Goal: Information Seeking & Learning: Learn about a topic

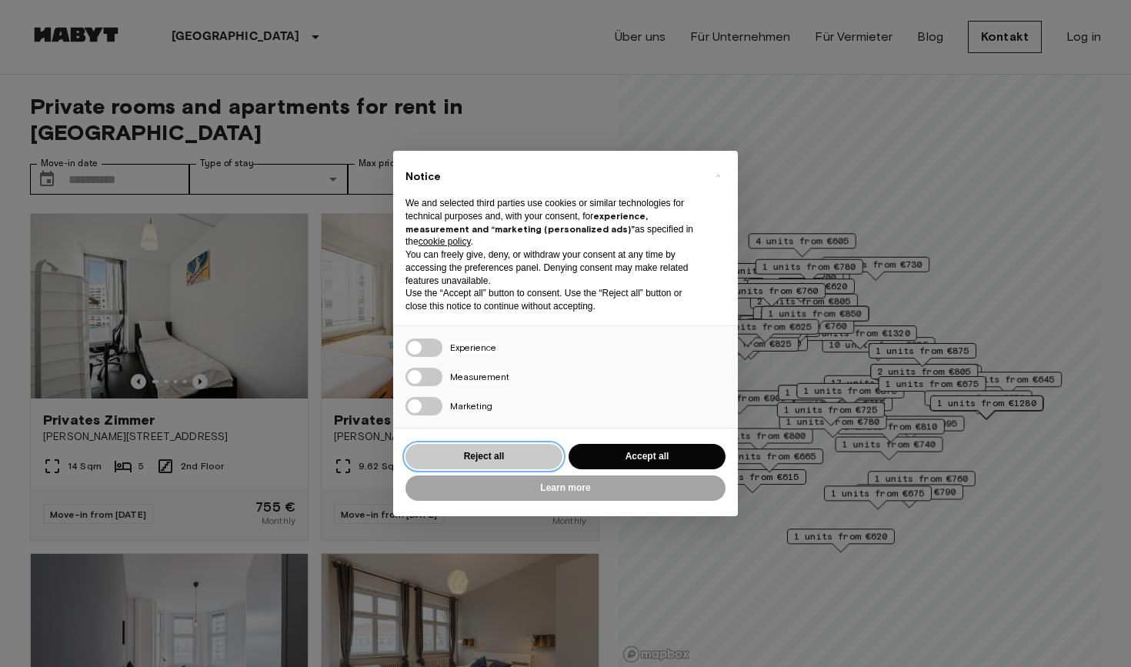
click at [532, 447] on button "Reject all" at bounding box center [483, 456] width 157 height 25
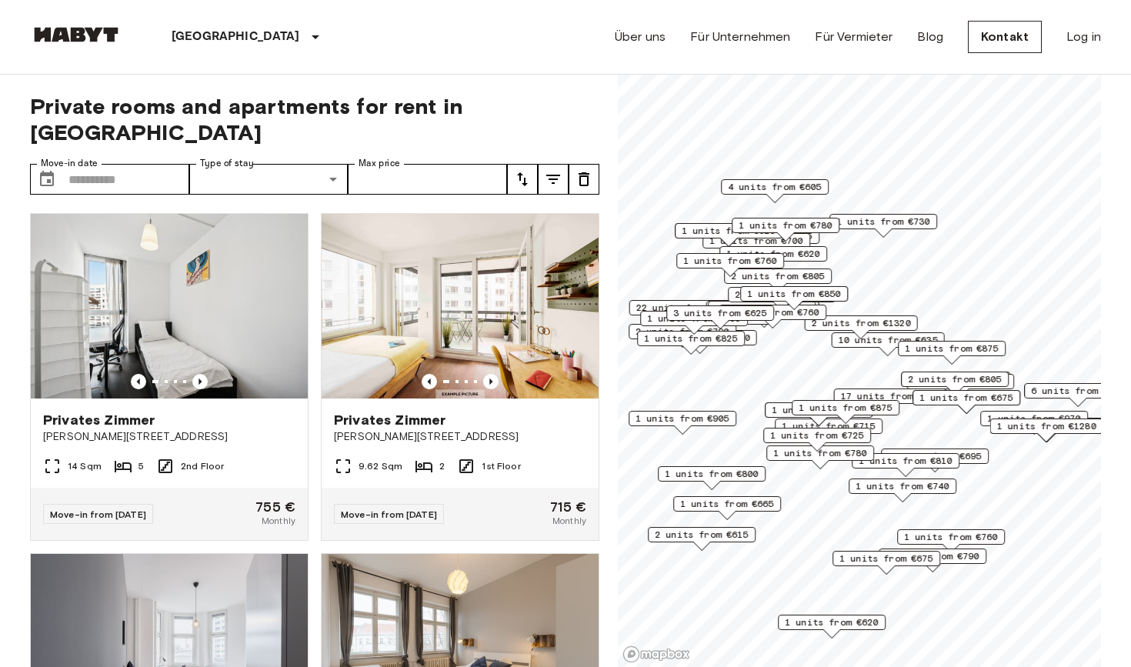
click at [863, 353] on div "10 units from €635" at bounding box center [888, 344] width 113 height 24
click at [862, 345] on span "10 units from €635" at bounding box center [888, 340] width 99 height 14
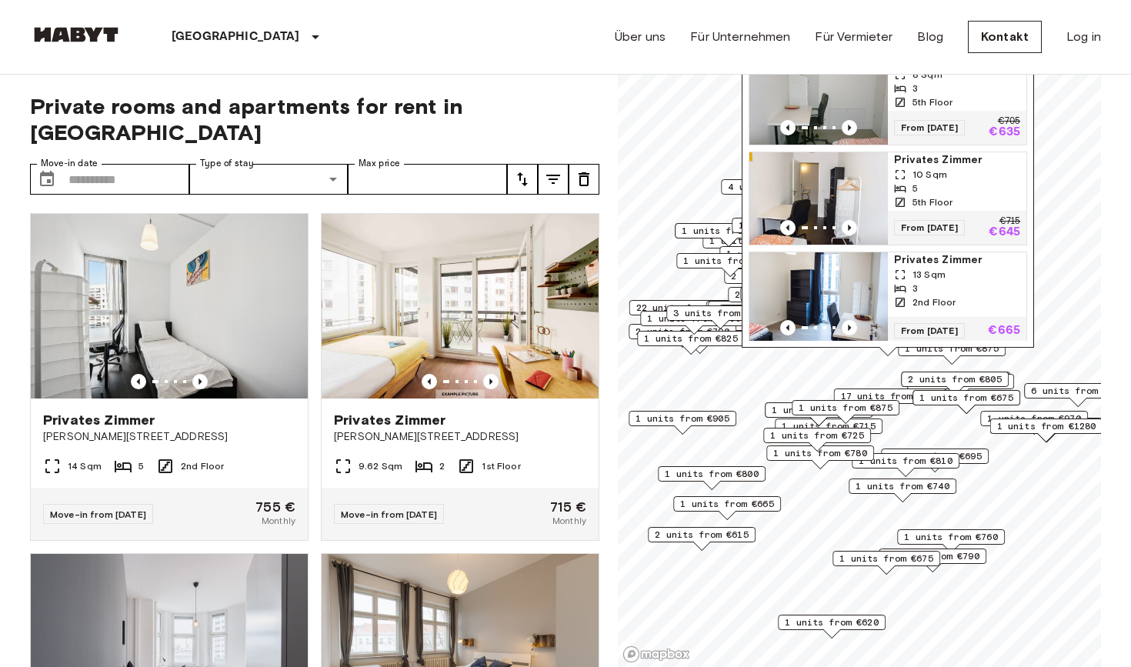
click at [419, 88] on div "Private rooms and apartments for rent in Berlin Move-in date ​ Move-in date Typ…" at bounding box center [314, 371] width 569 height 593
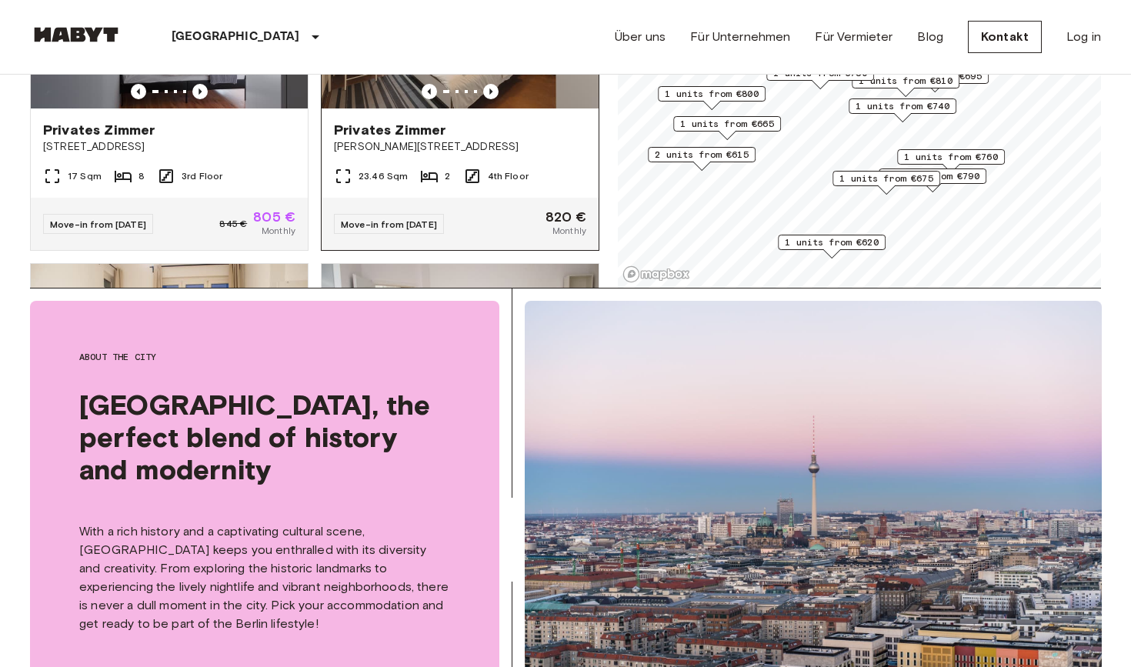
scroll to position [383, 0]
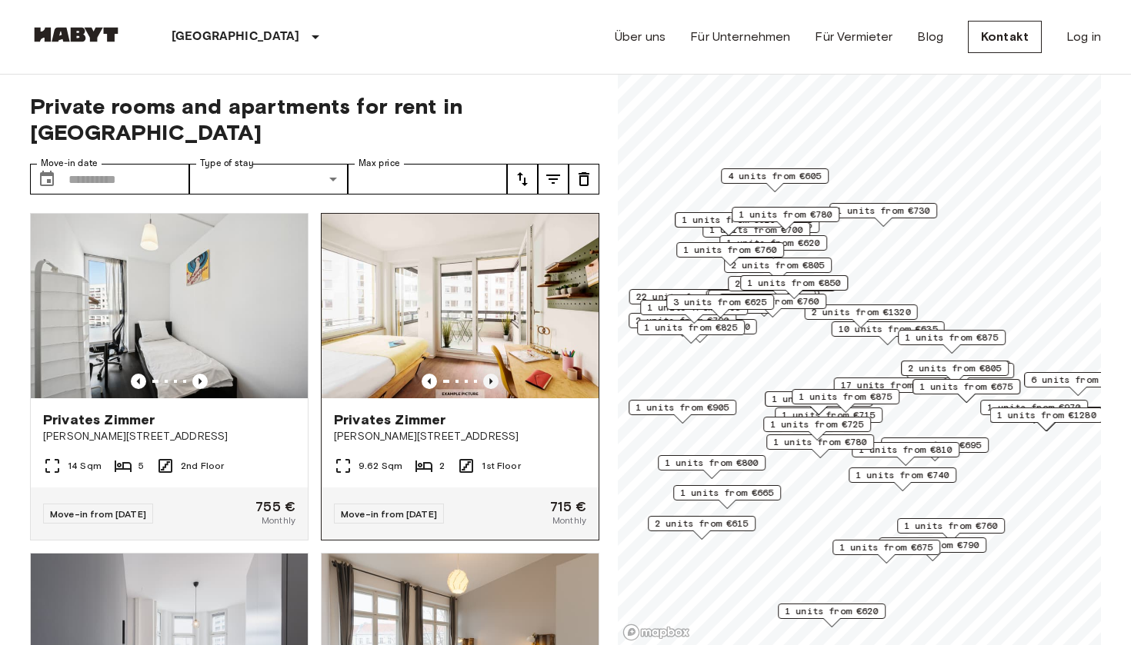
click at [489, 374] on icon "Previous image" at bounding box center [490, 381] width 15 height 15
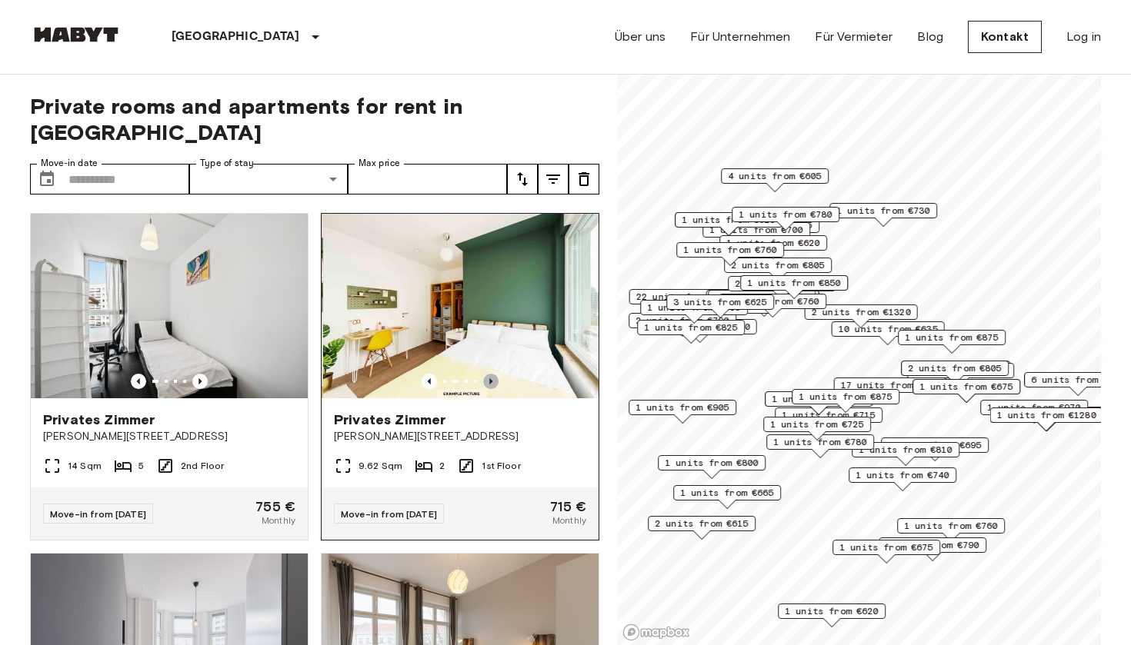
click at [489, 374] on icon "Previous image" at bounding box center [490, 381] width 15 height 15
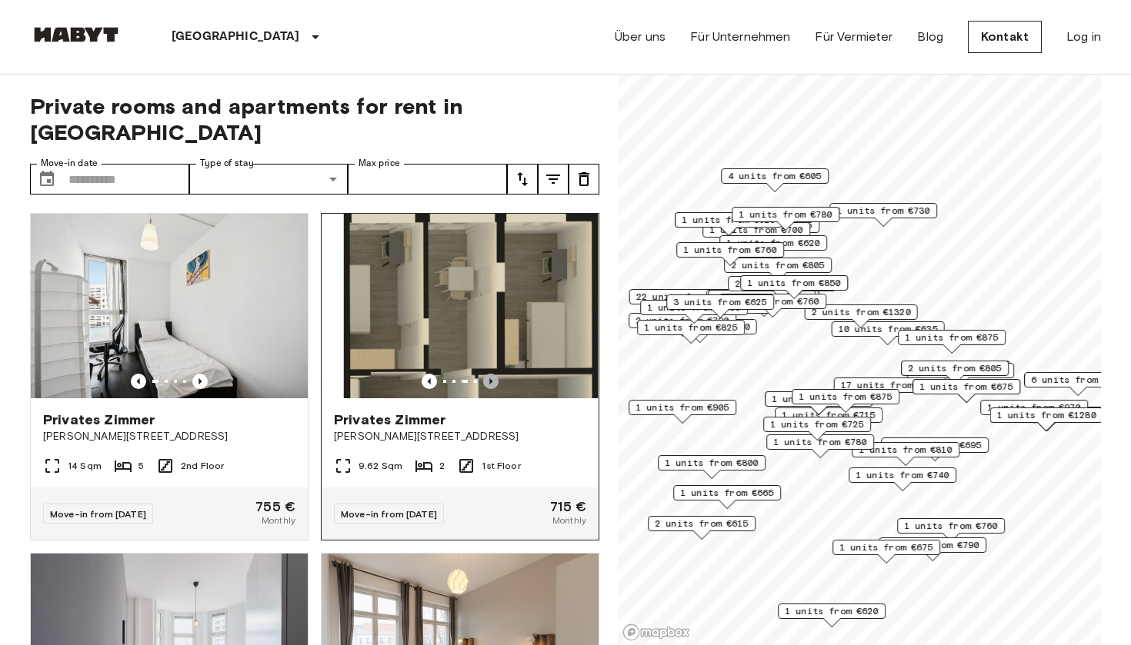
click at [489, 374] on icon "Previous image" at bounding box center [490, 381] width 15 height 15
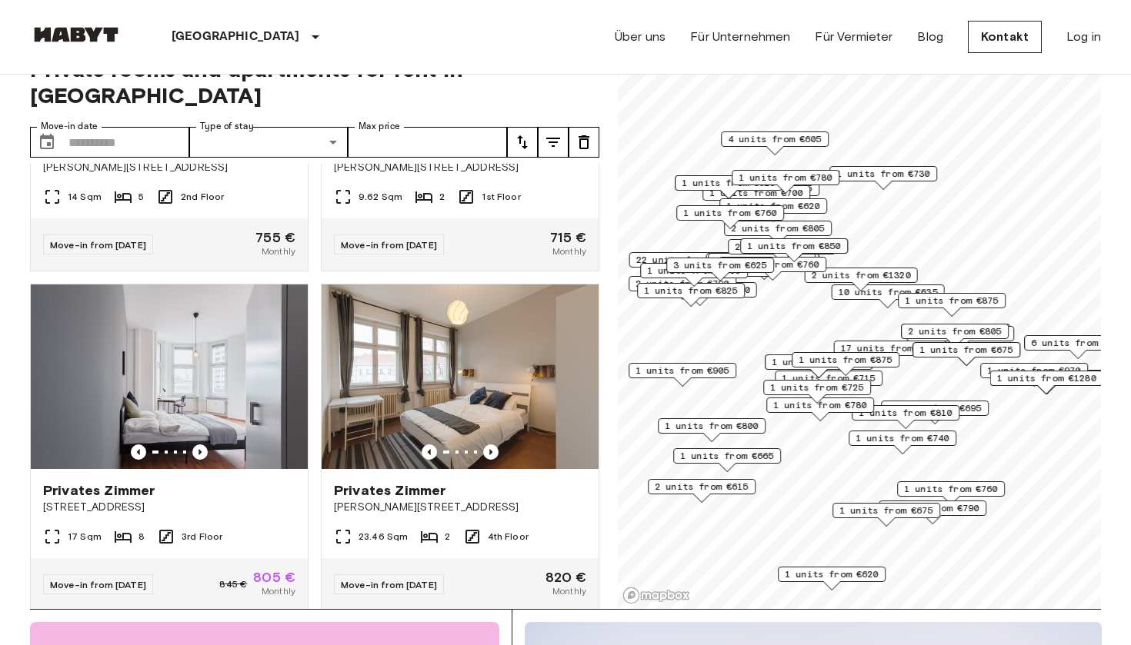
scroll to position [37, 0]
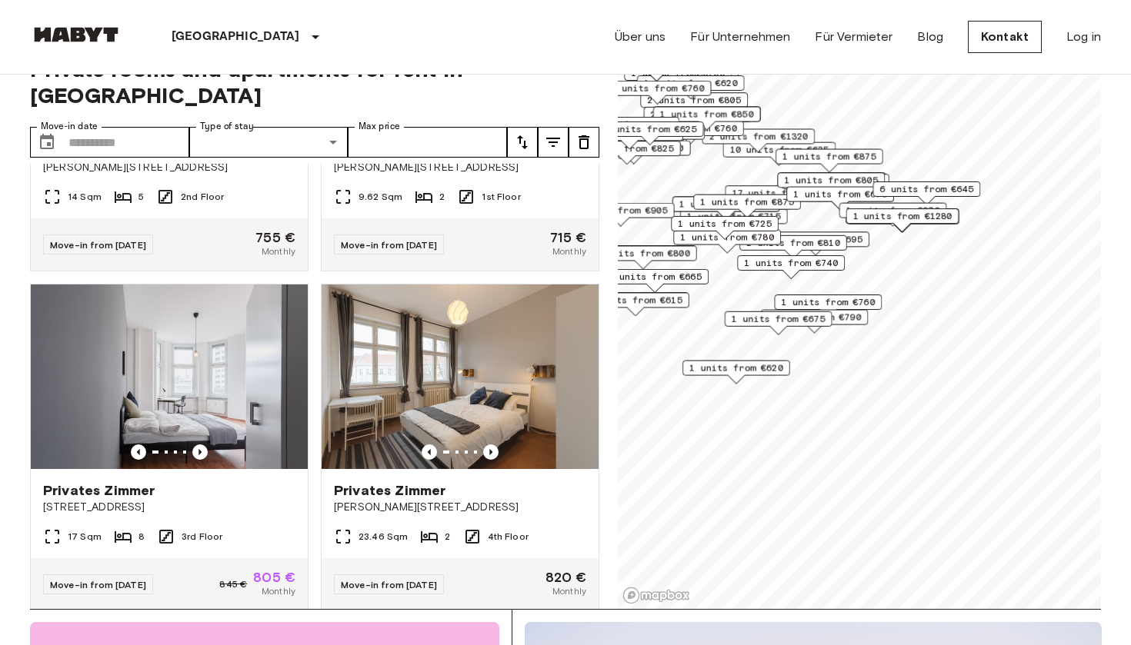
drag, startPoint x: 979, startPoint y: 315, endPoint x: 885, endPoint y: 167, distance: 176.1
click at [876, 164] on span "1 units from €875" at bounding box center [829, 157] width 94 height 14
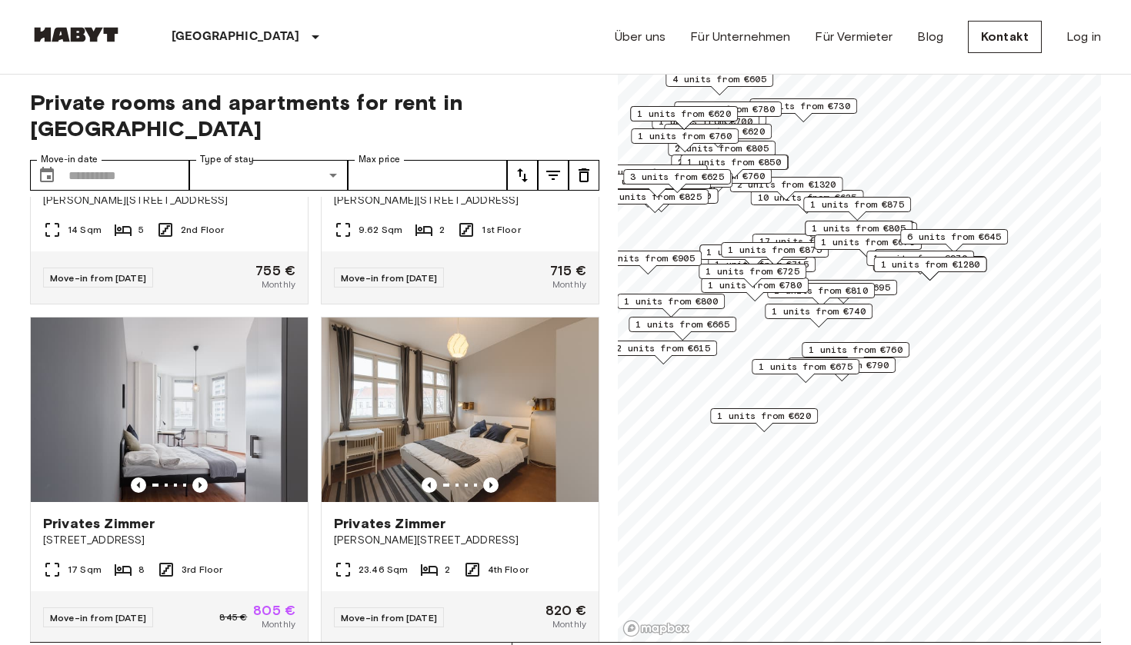
scroll to position [4, 0]
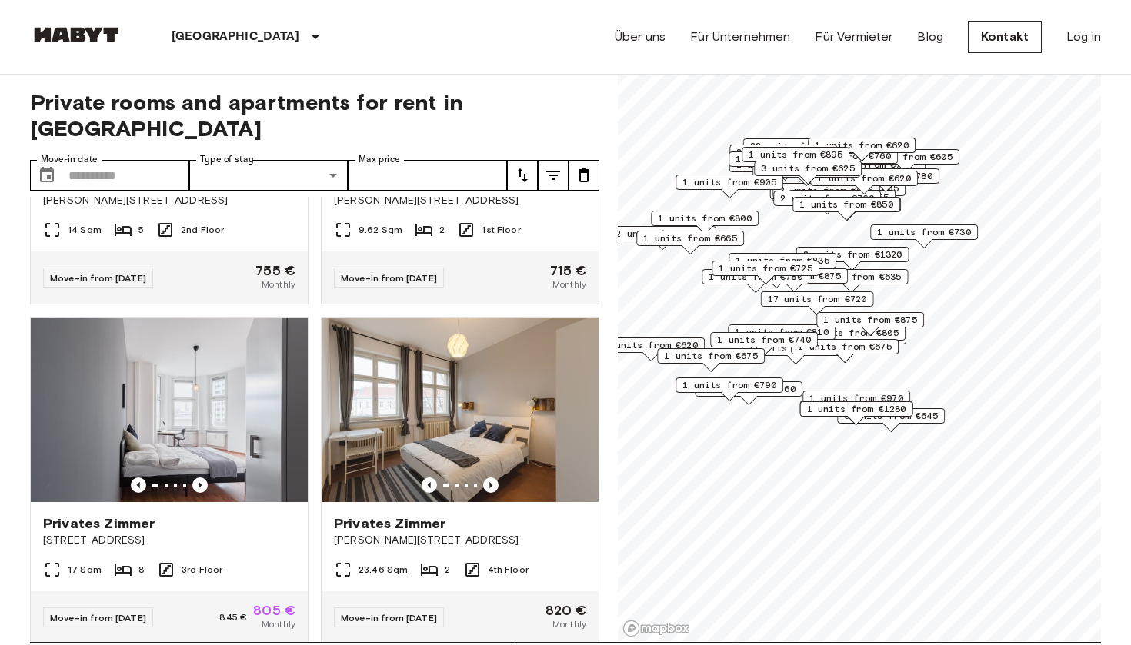
click at [804, 291] on div "1 units from €780" at bounding box center [756, 281] width 108 height 24
click at [807, 304] on span "17 units from €720" at bounding box center [817, 299] width 99 height 14
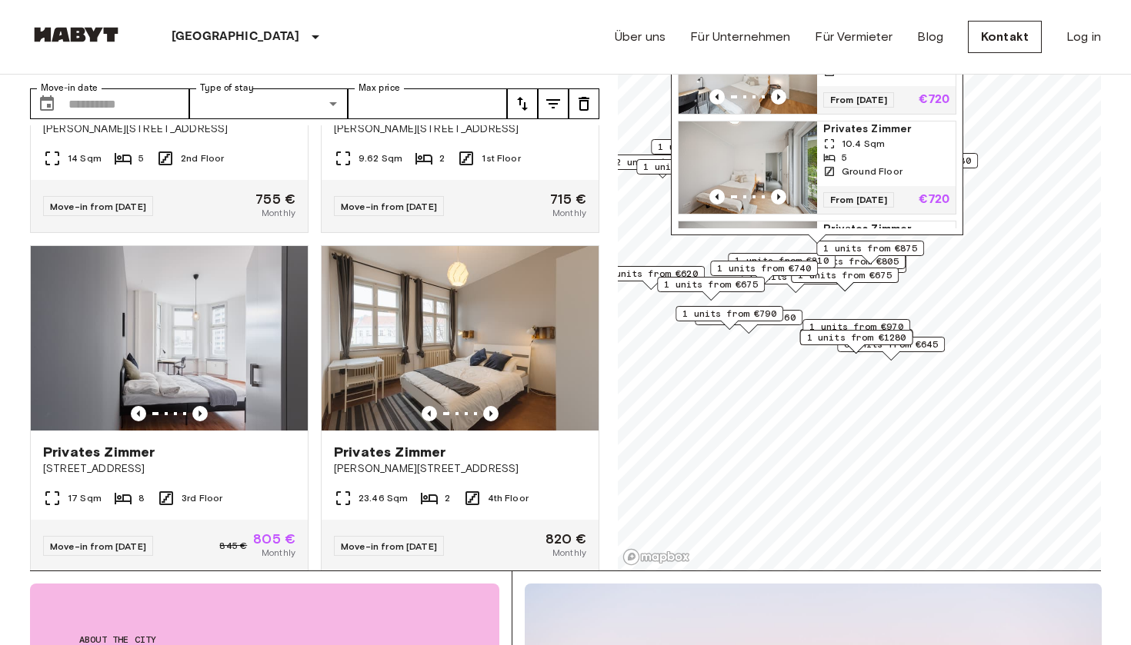
scroll to position [97, 0]
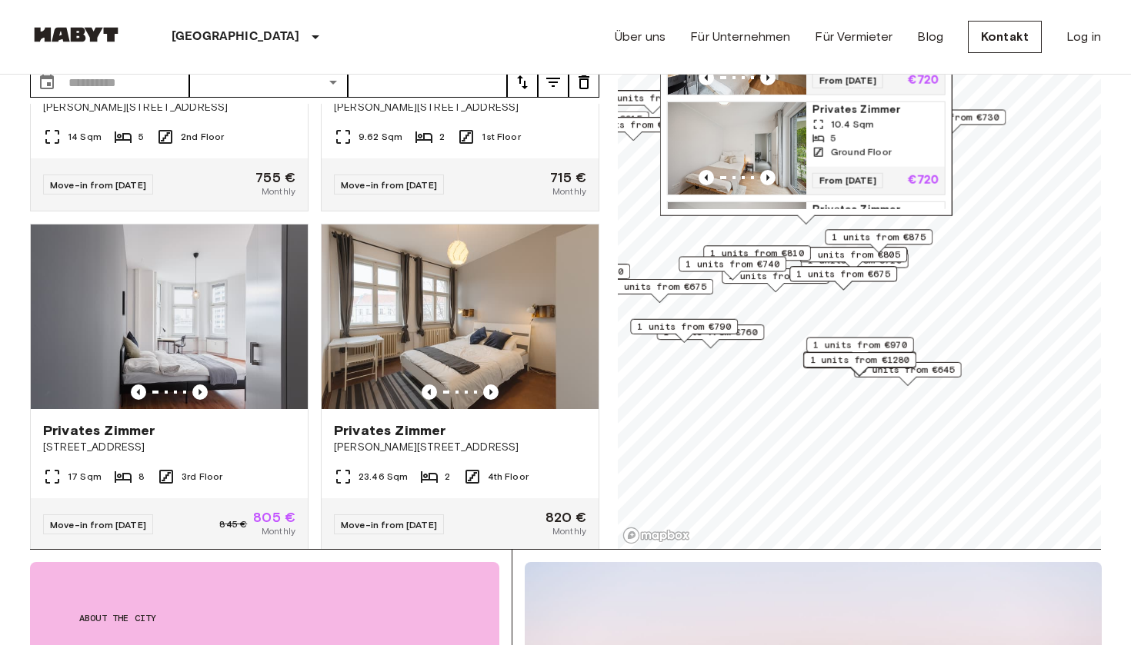
drag, startPoint x: 886, startPoint y: 186, endPoint x: 887, endPoint y: 262, distance: 75.4
click at [887, 262] on div "1 units from €805" at bounding box center [853, 254] width 108 height 15
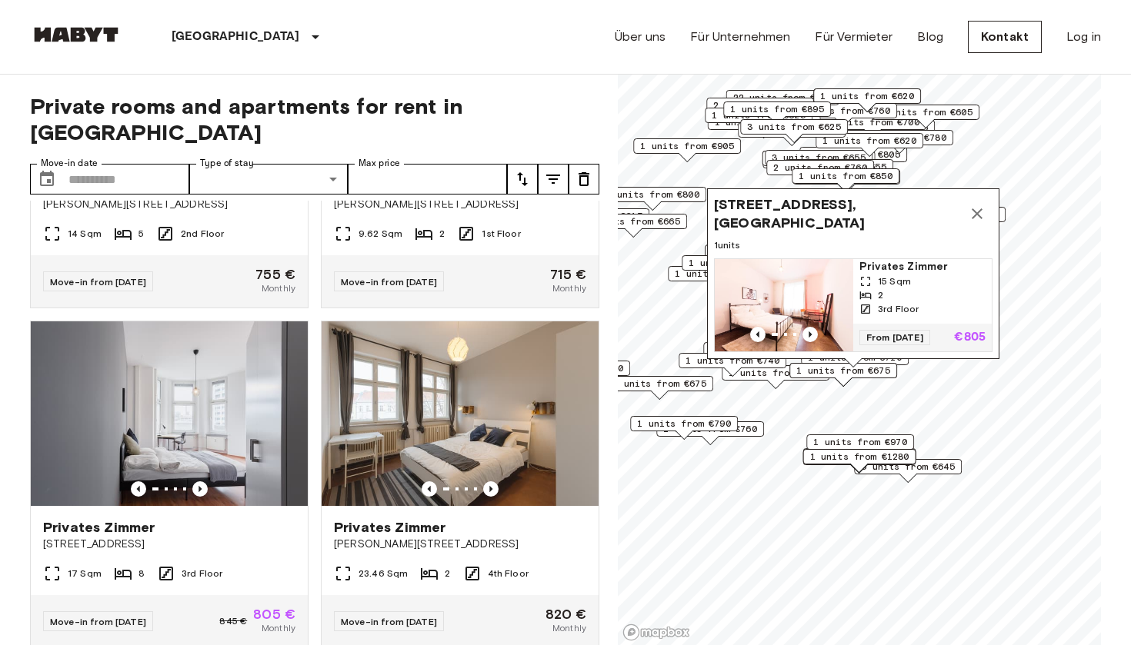
scroll to position [0, 0]
click at [975, 204] on button "Map marker" at bounding box center [977, 213] width 31 height 31
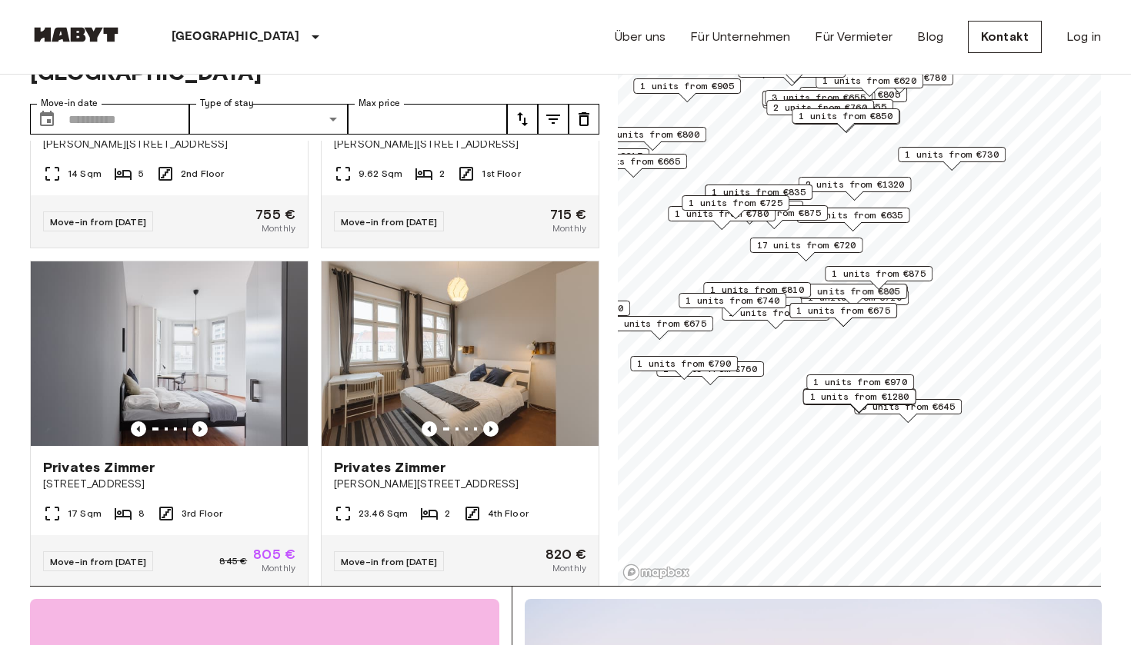
scroll to position [62, 0]
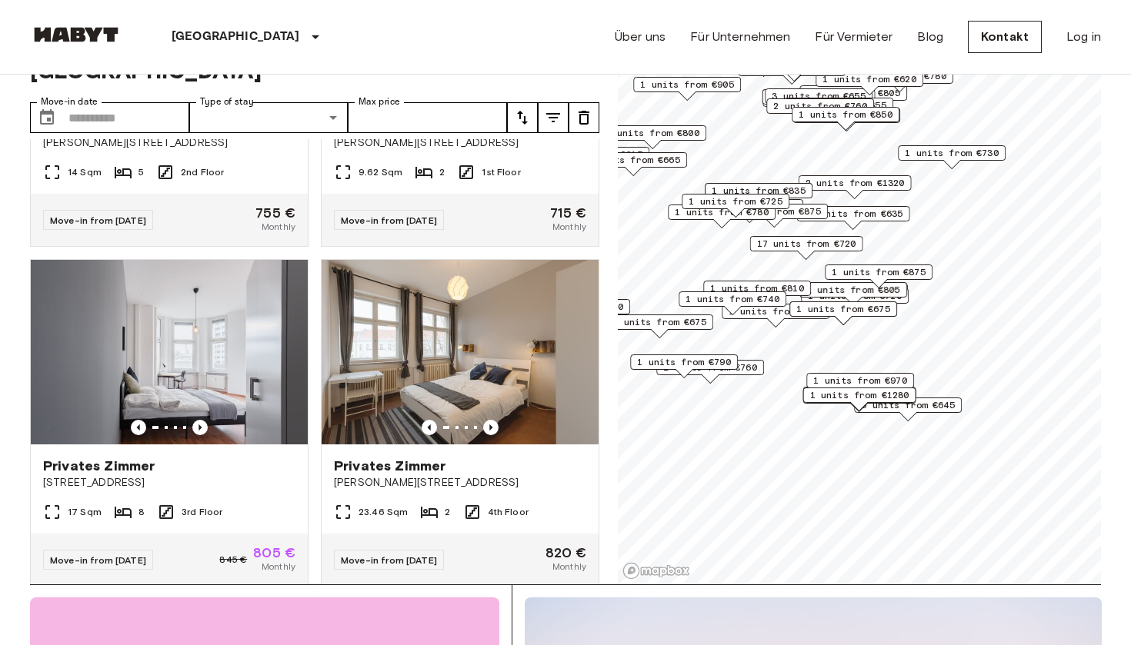
click at [883, 306] on span "1 units from €675" at bounding box center [843, 309] width 94 height 14
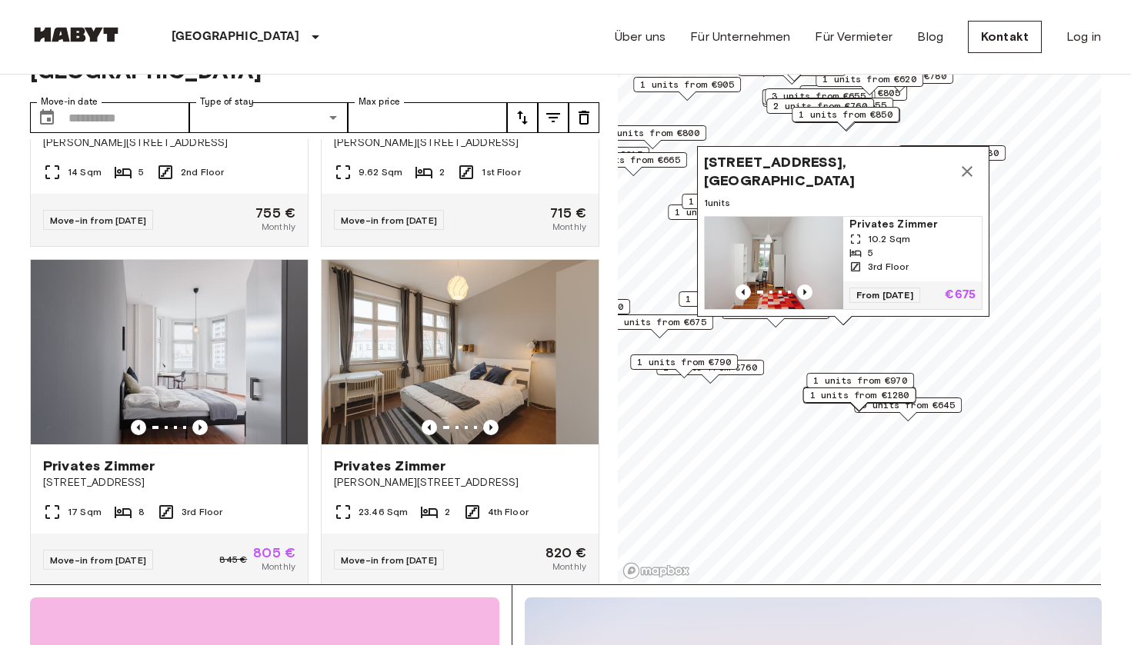
click at [967, 176] on icon "Map marker" at bounding box center [967, 171] width 18 height 18
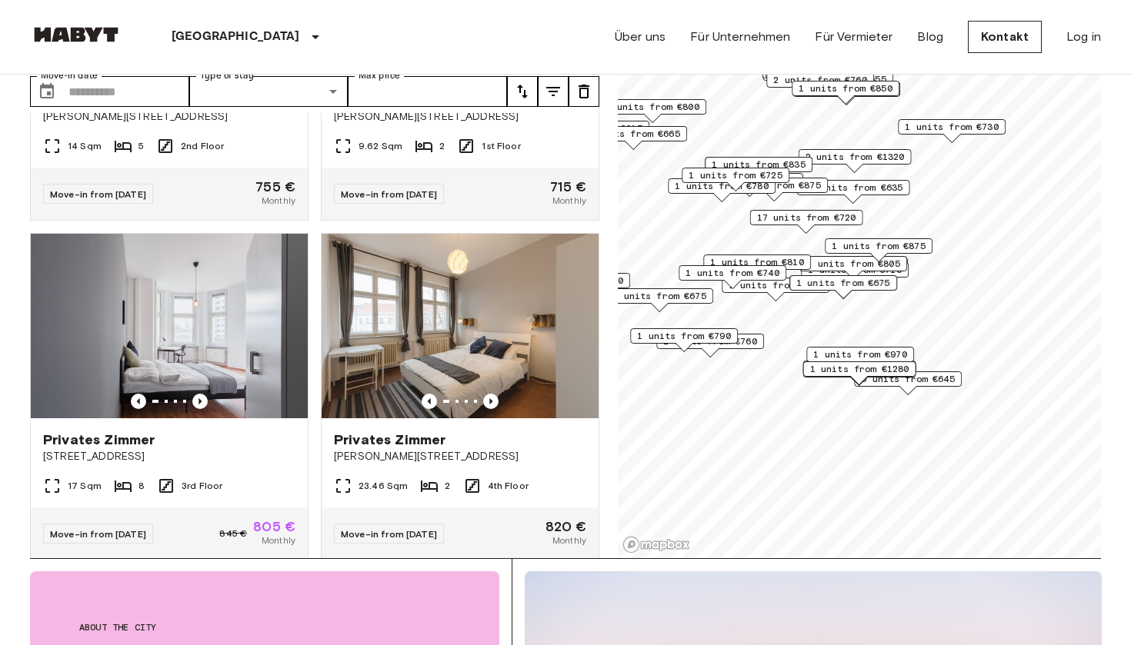
scroll to position [84, 0]
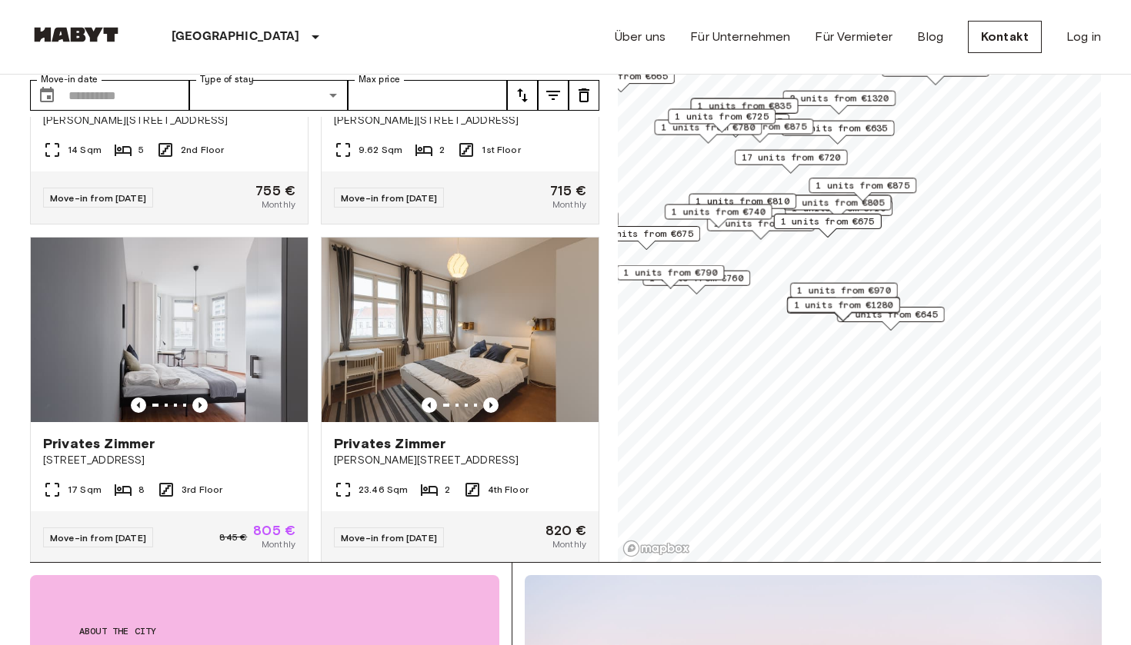
drag, startPoint x: 876, startPoint y: 293, endPoint x: 862, endPoint y: 253, distance: 42.3
click at [862, 228] on span "1 units from €675" at bounding box center [828, 222] width 94 height 14
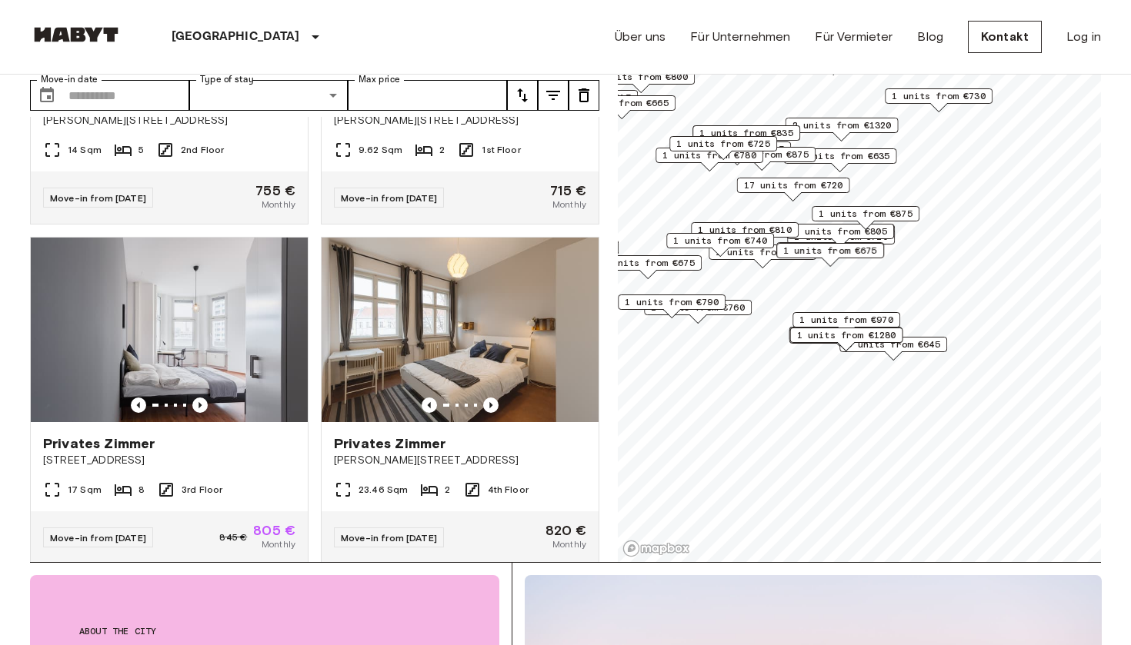
click at [819, 229] on div "1 units from €875" at bounding box center [866, 218] width 108 height 24
click at [879, 242] on div "1 units from €805" at bounding box center [840, 236] width 108 height 24
click at [886, 242] on div "1 units from €805" at bounding box center [840, 236] width 108 height 24
click at [886, 240] on div "1 units from €805" at bounding box center [840, 236] width 108 height 24
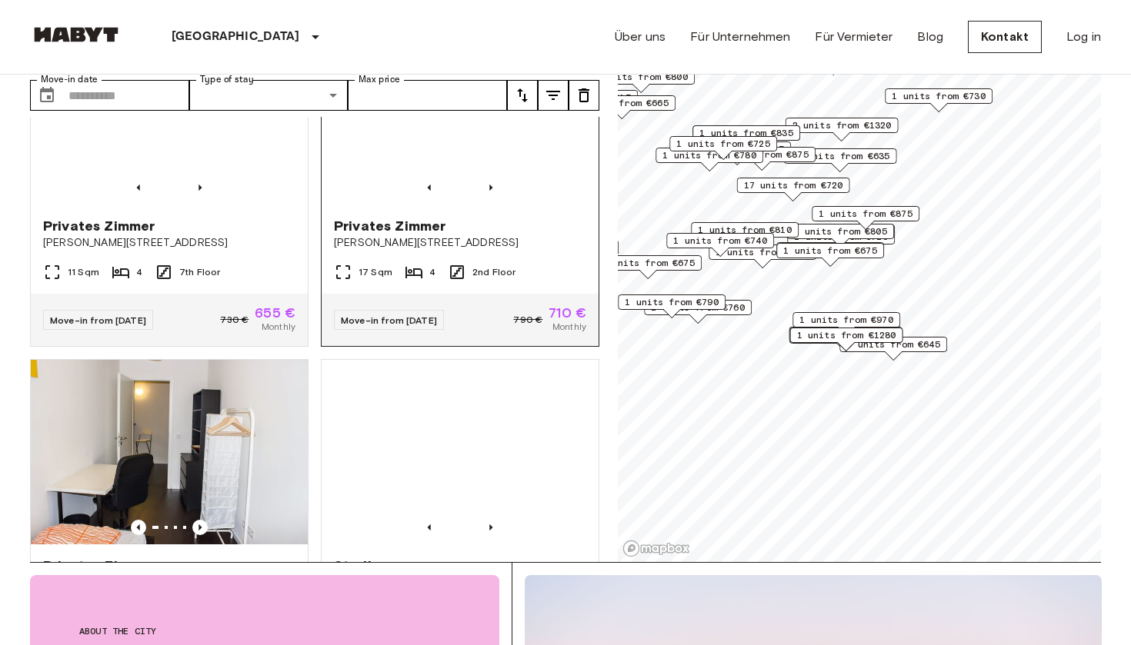
scroll to position [3171, 0]
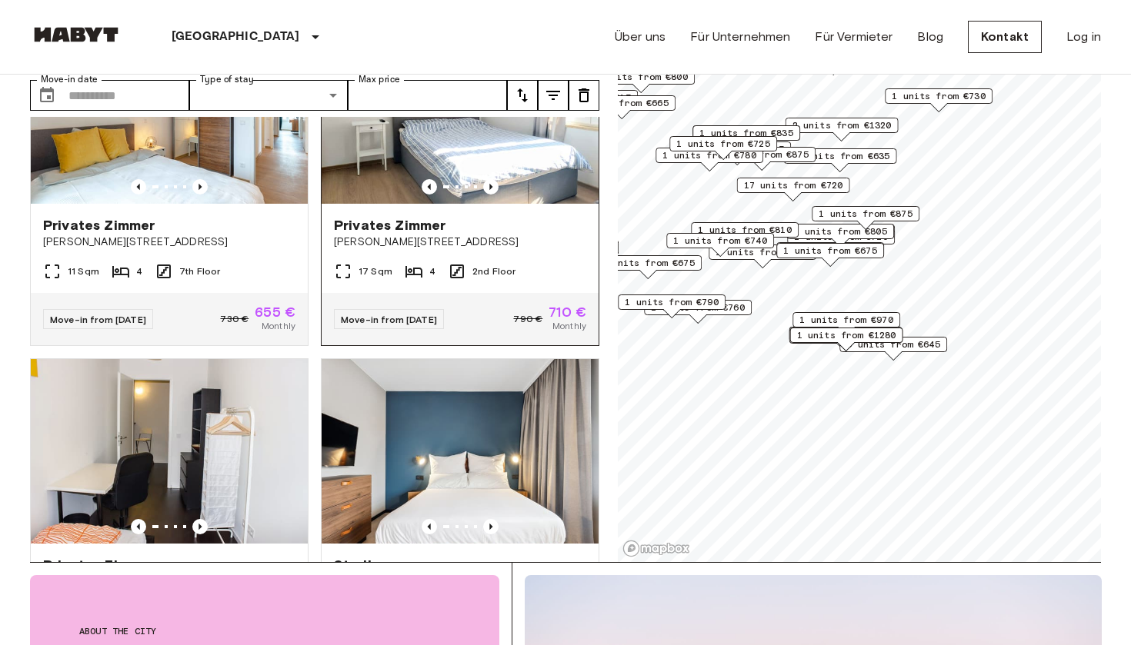
click at [445, 179] on div at bounding box center [460, 186] width 277 height 15
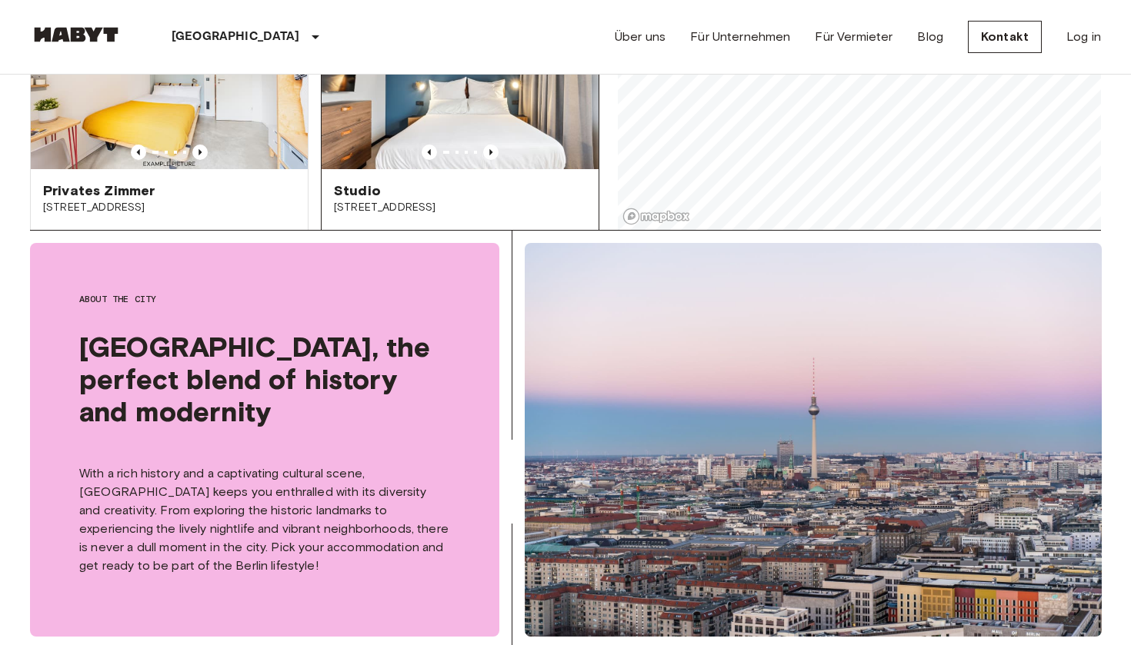
scroll to position [10020, 0]
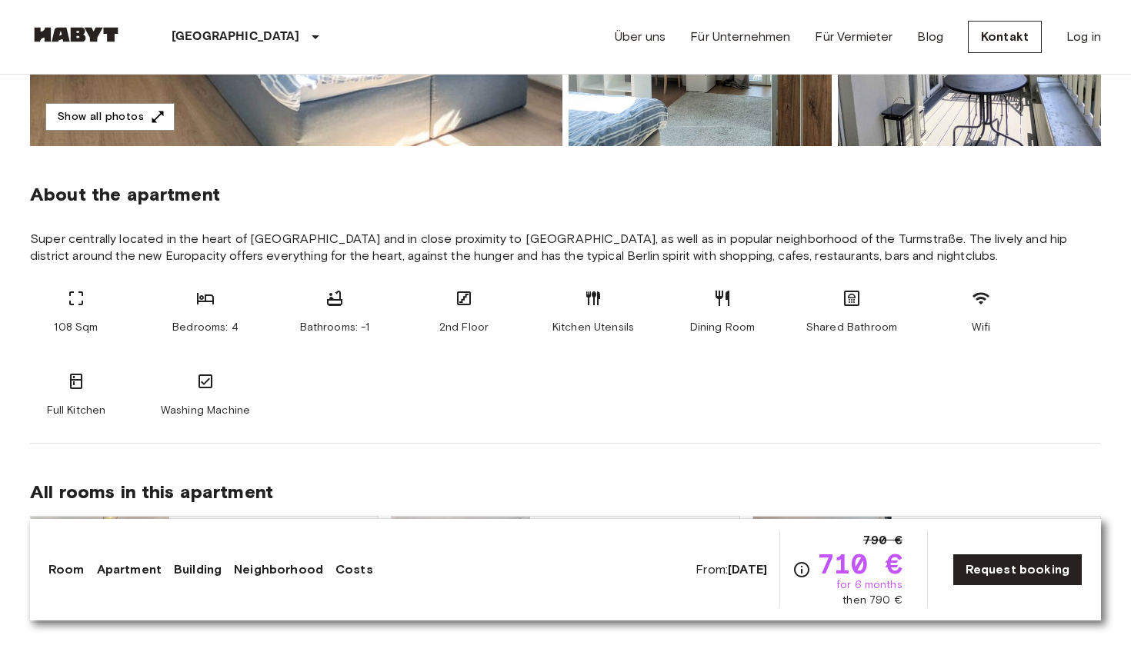
scroll to position [479, 0]
